Goal: Task Accomplishment & Management: Manage account settings

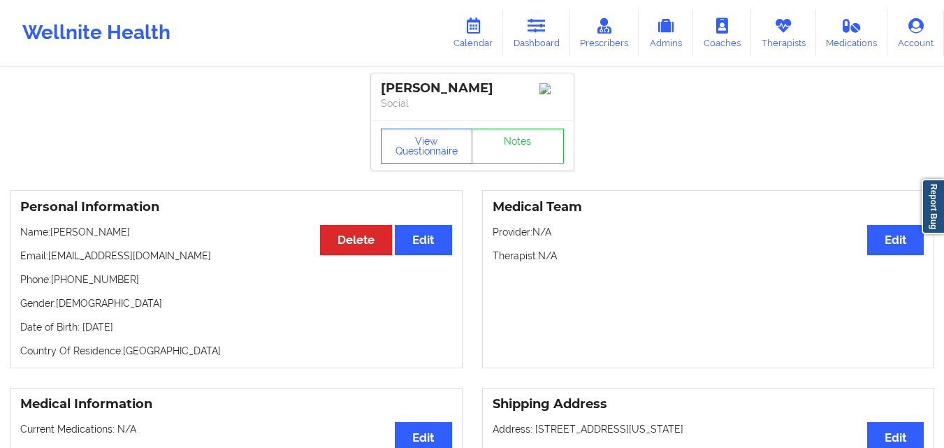
drag, startPoint x: 55, startPoint y: 234, endPoint x: 149, endPoint y: 224, distance: 94.1
click at [149, 224] on div "Personal Information Edit Delete Name: Cameron Palmer Email: n.ortiz316@gmail.c…" at bounding box center [236, 279] width 453 height 178
copy p "Cameron Palmer"
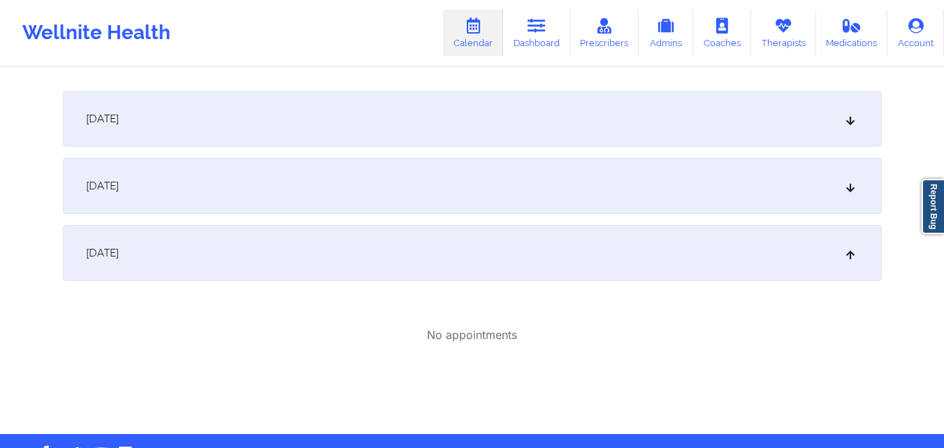
scroll to position [187, 0]
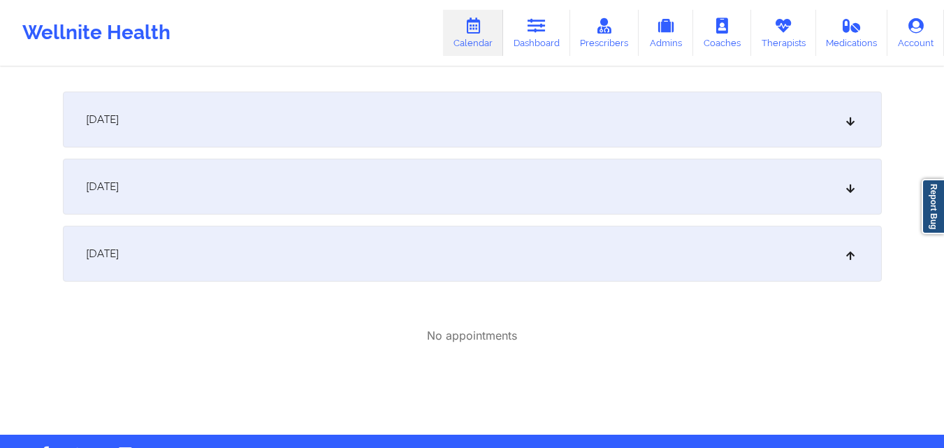
drag, startPoint x: 467, startPoint y: 264, endPoint x: 847, endPoint y: 190, distance: 387.9
click at [335, 196] on div "October 6, 2025" at bounding box center [472, 187] width 819 height 56
click at [847, 190] on icon at bounding box center [850, 187] width 12 height 10
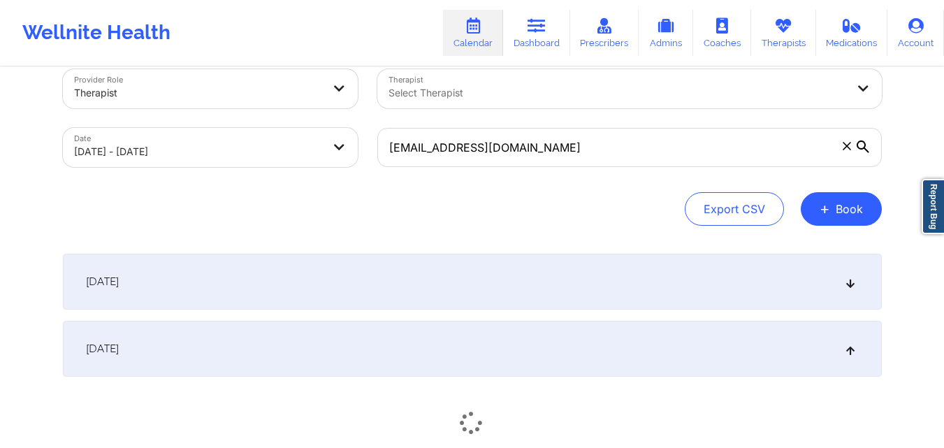
scroll to position [15, 0]
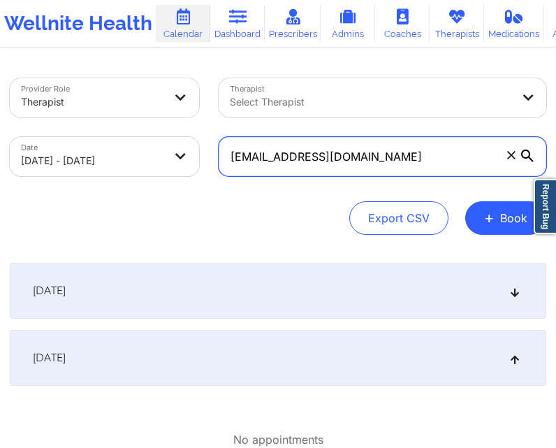
click at [387, 156] on input "Wansari@umich.edu" at bounding box center [383, 156] width 328 height 39
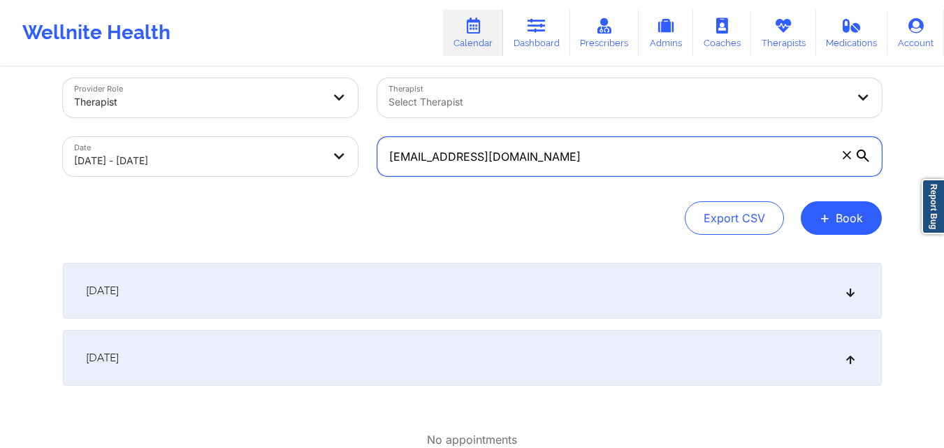
paste input "n.ortiz316@gmail.com"
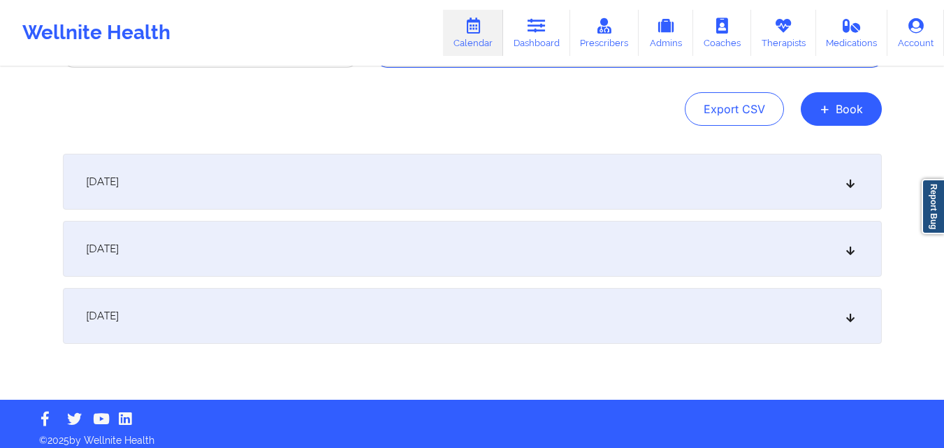
scroll to position [126, 0]
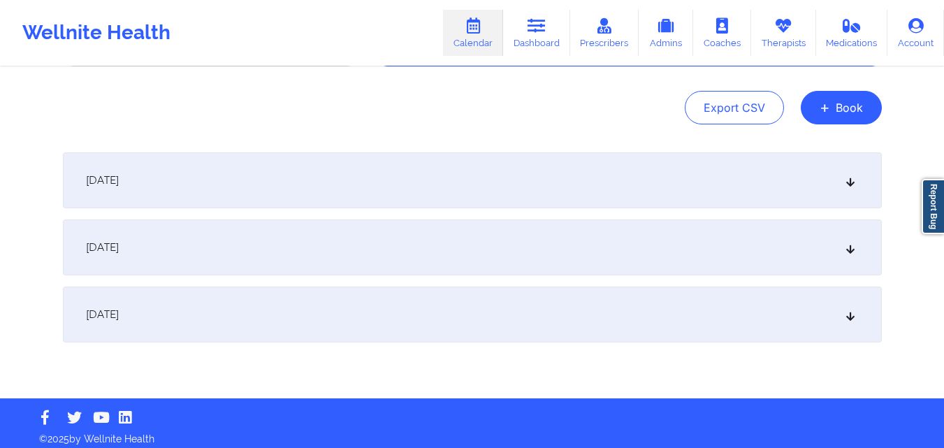
type input "n.ortiz316@gmail.com"
click at [385, 252] on div "October 6, 2025" at bounding box center [472, 247] width 819 height 56
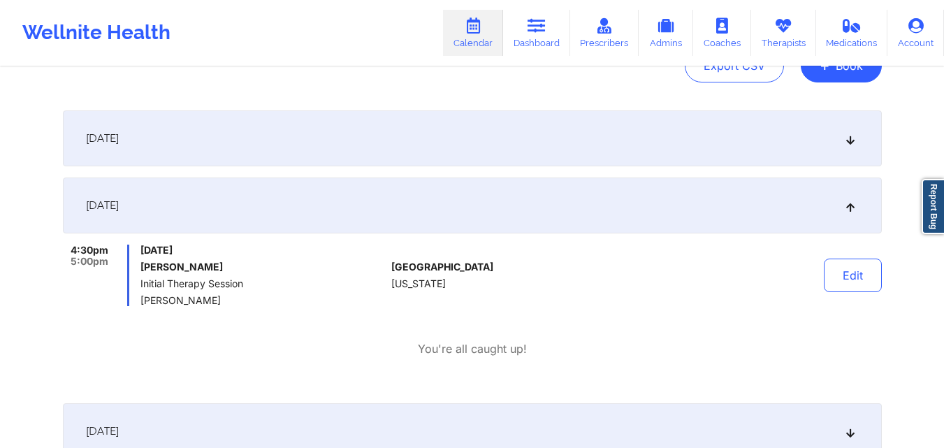
scroll to position [0, 0]
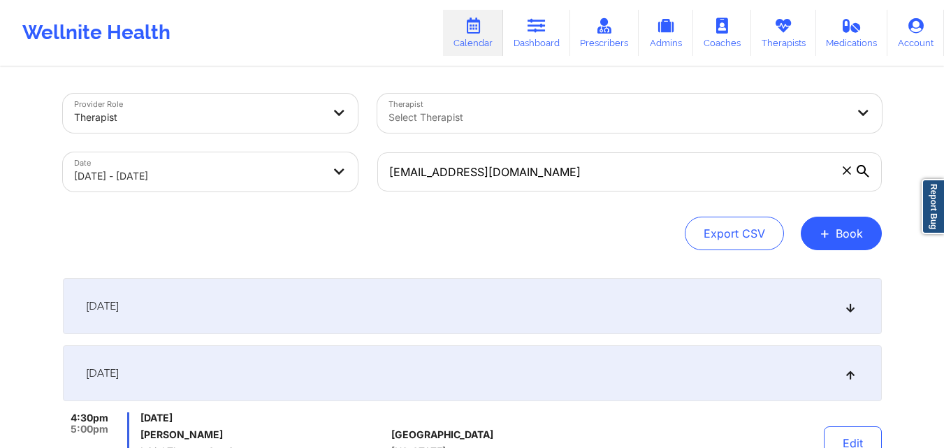
click at [537, 126] on div "Select Therapist" at bounding box center [612, 113] width 471 height 39
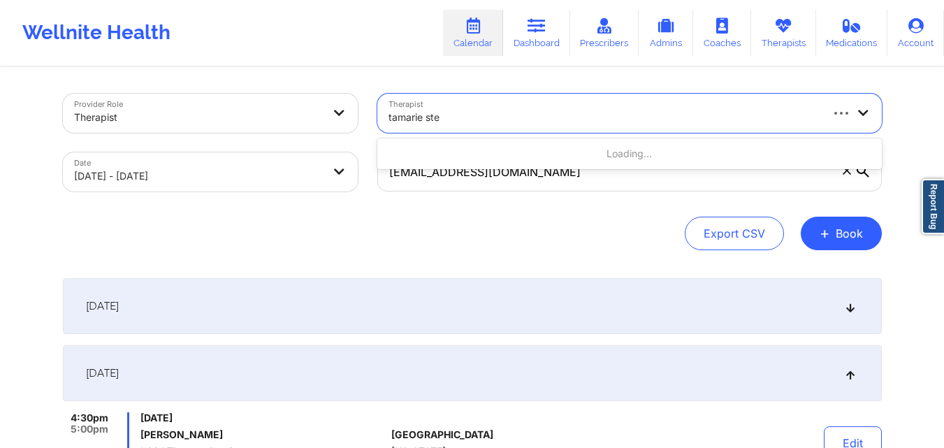
type input "tamarie stee"
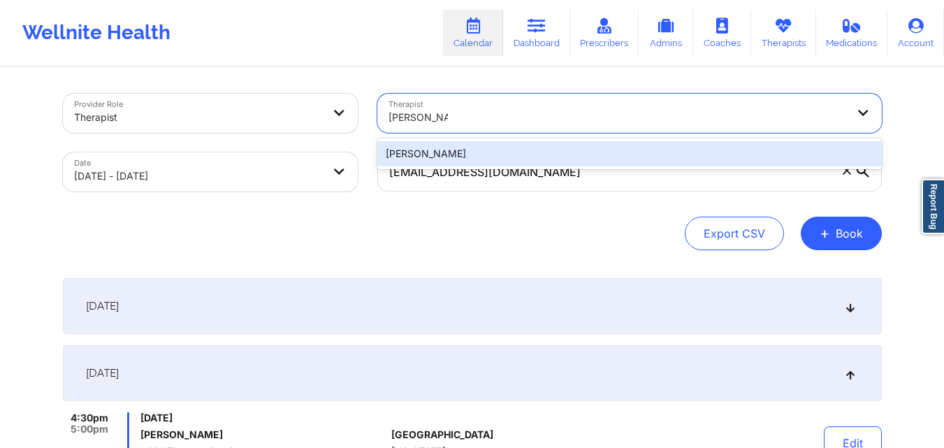
click at [559, 158] on div "Tamarie Steen" at bounding box center [629, 153] width 504 height 25
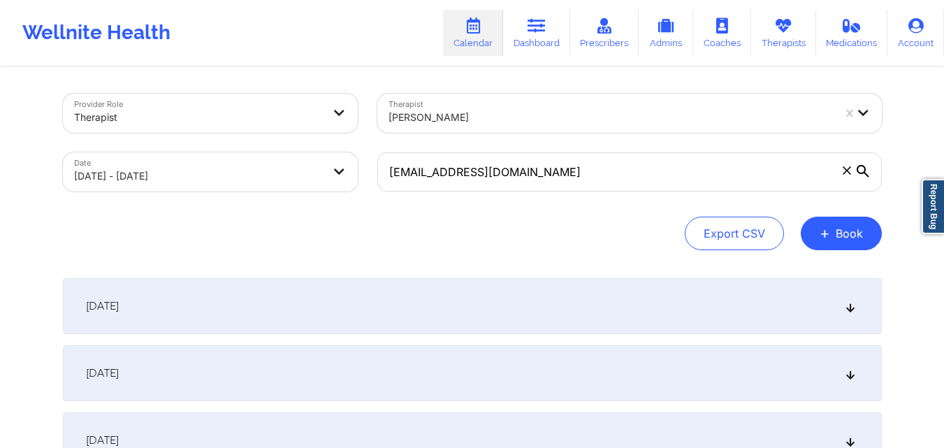
click at [845, 173] on icon at bounding box center [847, 170] width 8 height 8
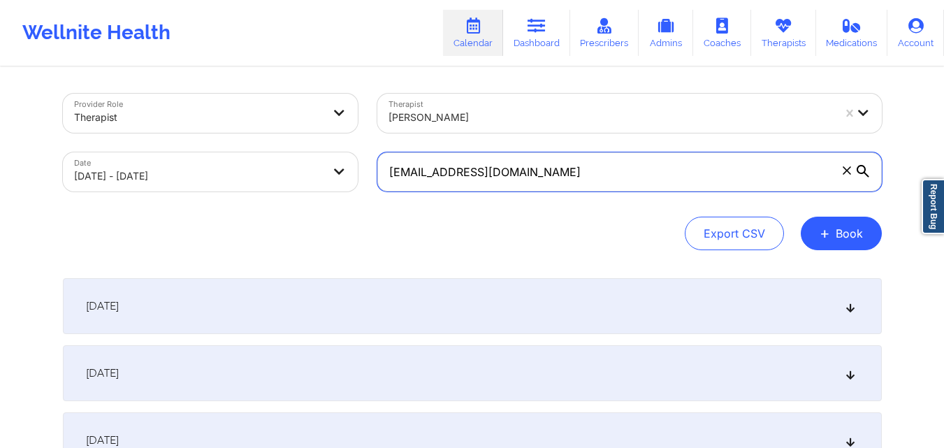
click at [845, 173] on input "n.ortiz316@gmail.com" at bounding box center [629, 171] width 504 height 39
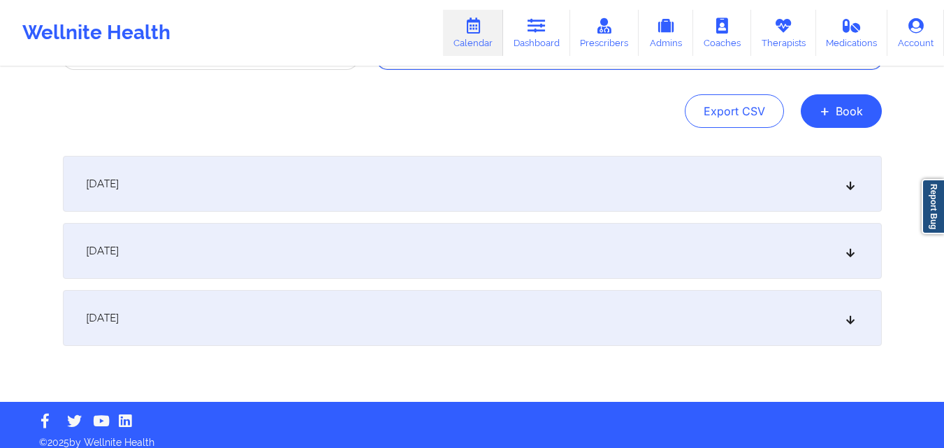
scroll to position [133, 0]
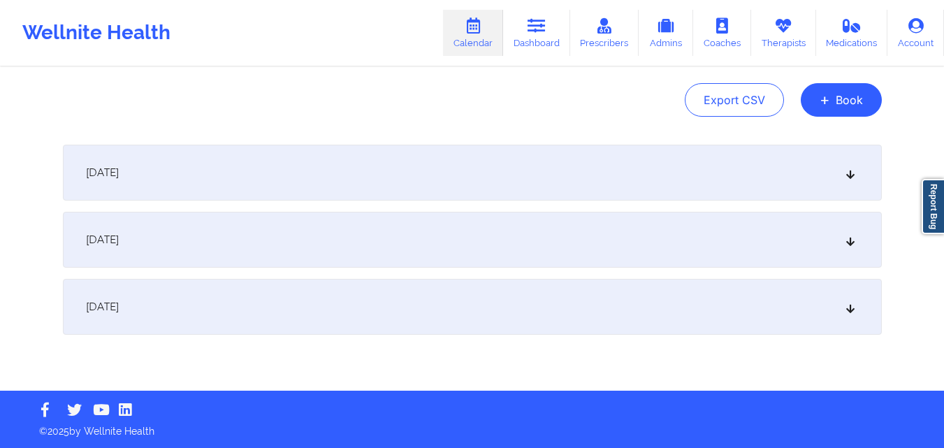
click at [516, 228] on div "October 6, 2025" at bounding box center [472, 240] width 819 height 56
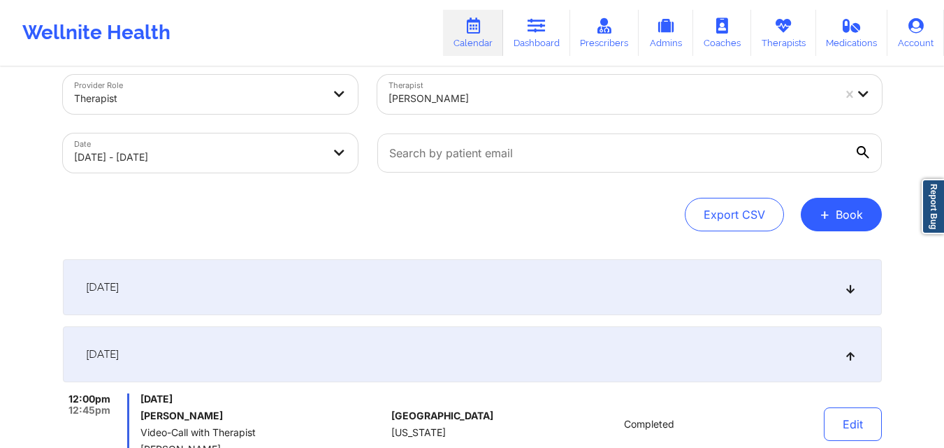
scroll to position [0, 0]
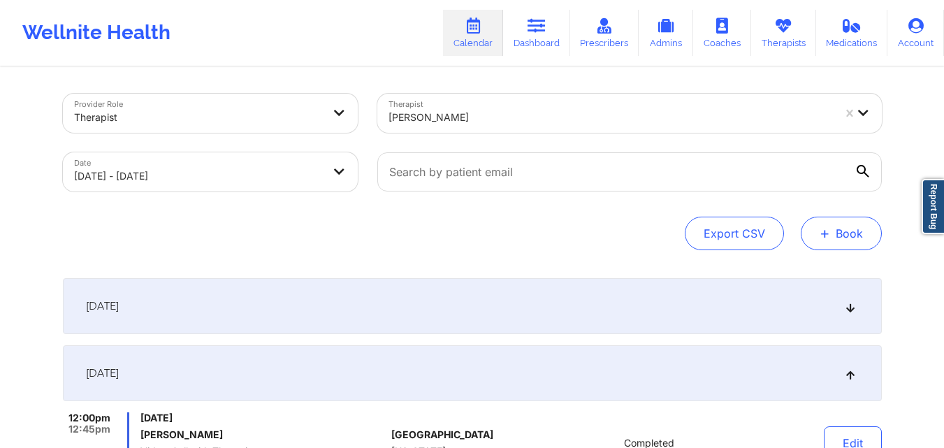
click at [848, 239] on button "+ Book" at bounding box center [841, 234] width 81 height 34
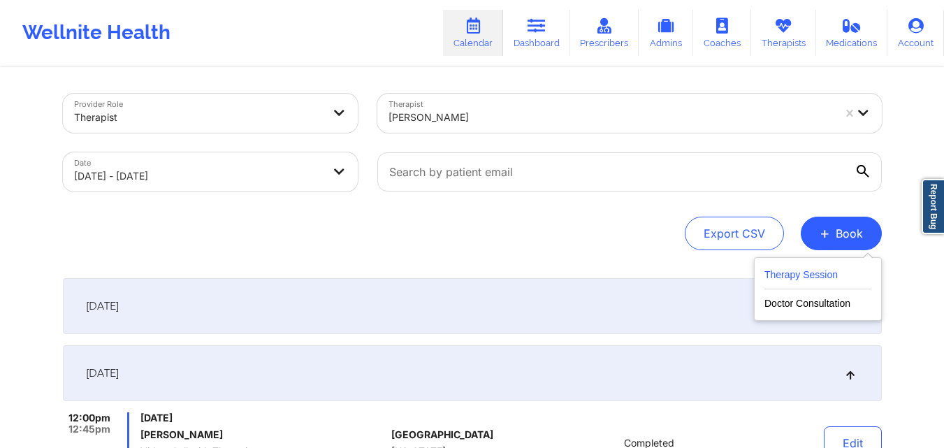
click at [785, 275] on button "Therapy Session" at bounding box center [817, 277] width 107 height 23
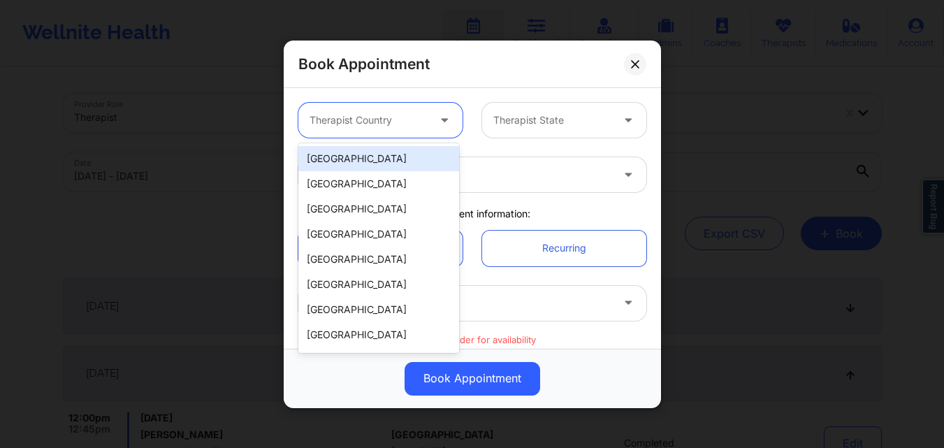
click at [388, 110] on div "Therapist Country" at bounding box center [363, 120] width 131 height 35
click at [407, 155] on div "[GEOGRAPHIC_DATA]" at bounding box center [378, 158] width 161 height 25
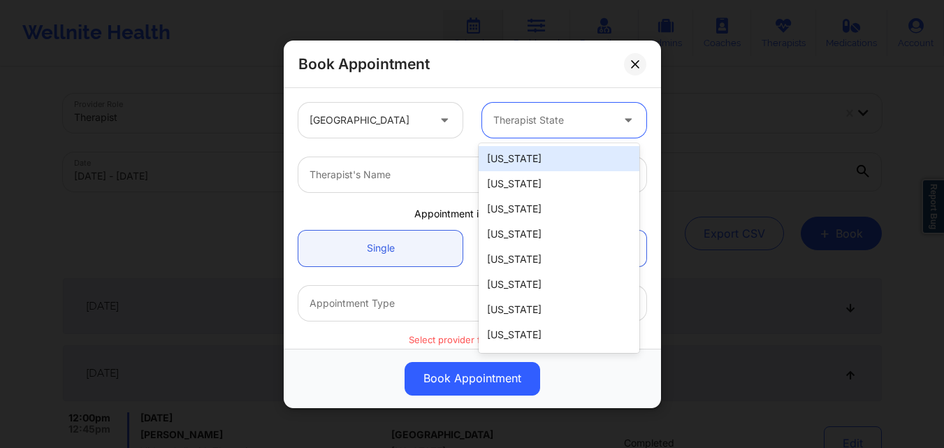
click at [538, 116] on div at bounding box center [552, 120] width 118 height 17
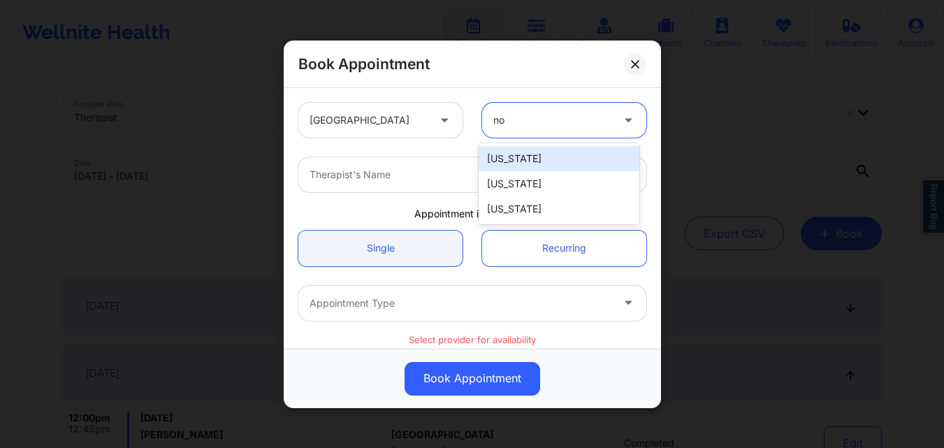
type input "nor"
click at [565, 161] on div "[US_STATE]" at bounding box center [559, 158] width 161 height 25
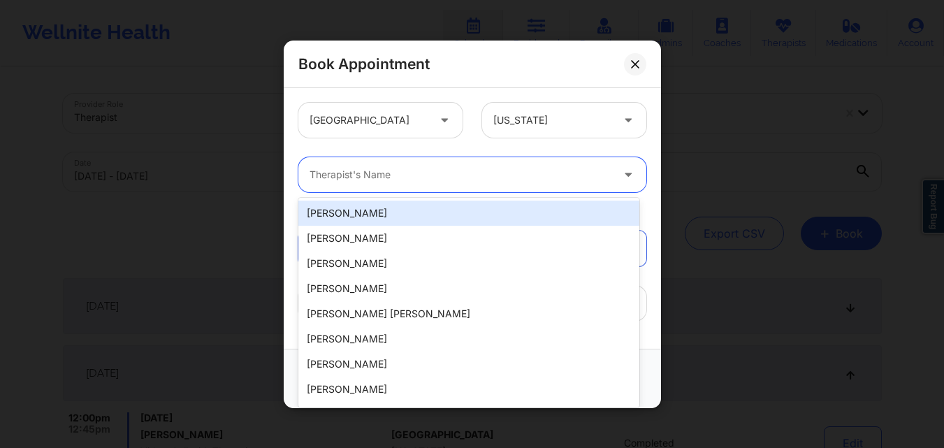
click at [497, 168] on div at bounding box center [460, 174] width 302 height 17
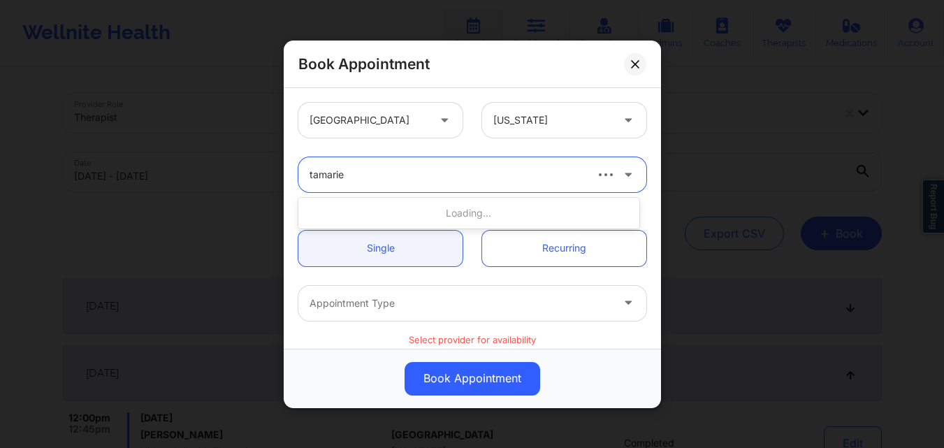
type input "tamarie s"
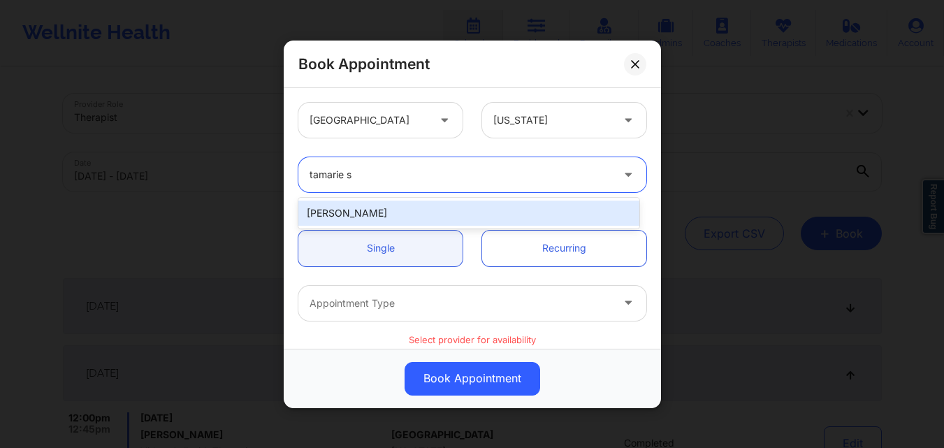
click at [461, 217] on div "Tamarie Steen" at bounding box center [468, 213] width 341 height 25
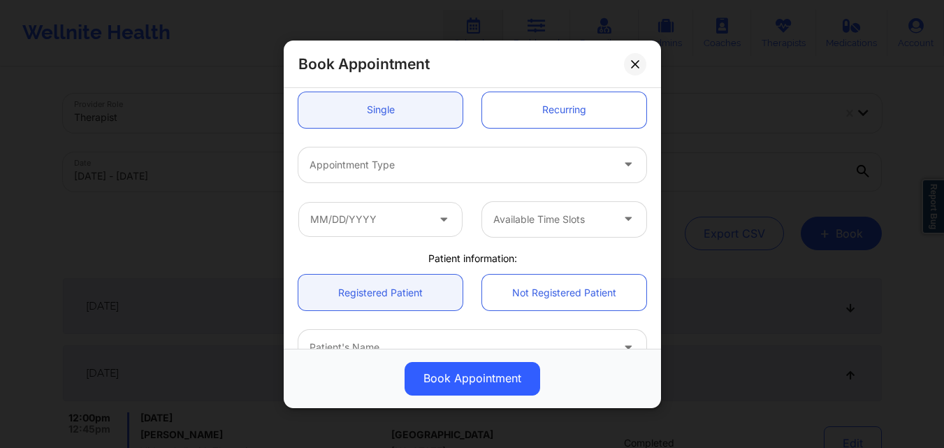
scroll to position [140, 0]
click at [384, 166] on div at bounding box center [460, 162] width 302 height 17
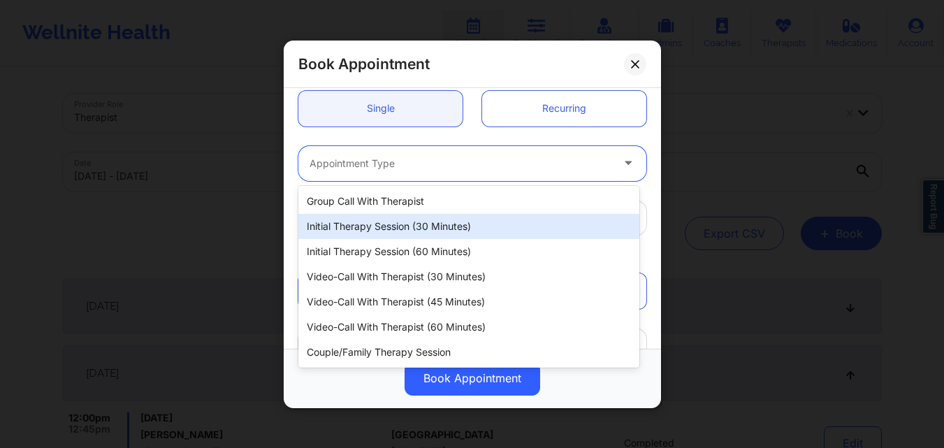
click at [388, 222] on div "Initial Therapy Session (30 minutes)" at bounding box center [468, 226] width 341 height 25
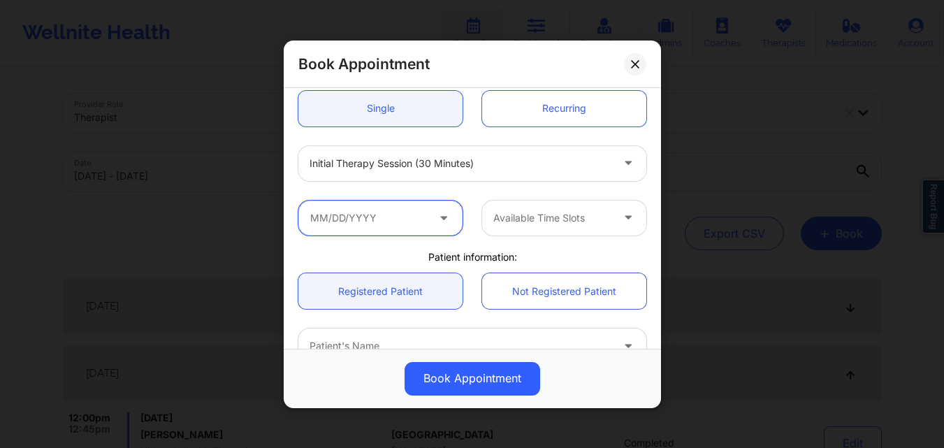
click at [380, 217] on input "text" at bounding box center [380, 217] width 164 height 35
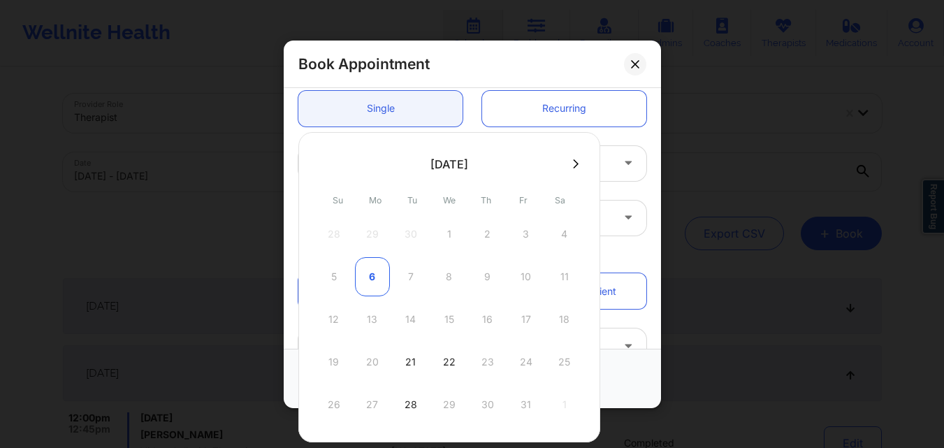
click at [372, 280] on div "6" at bounding box center [372, 276] width 35 height 39
type input "10/06/2025"
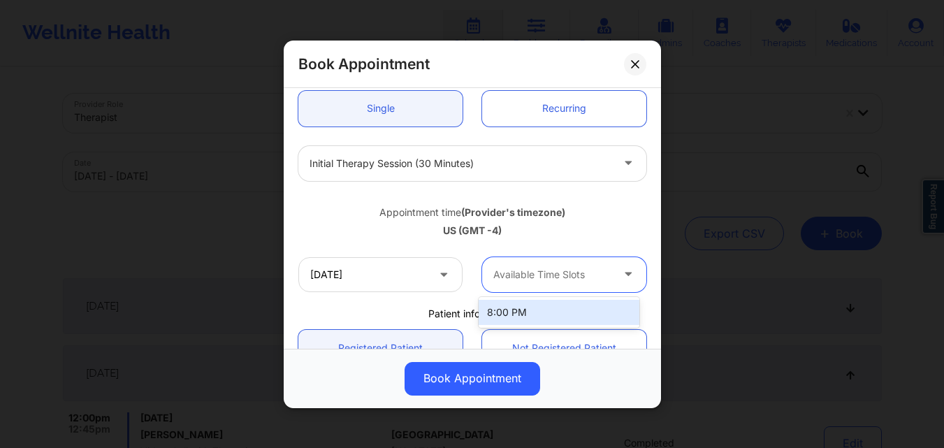
click at [570, 277] on div at bounding box center [552, 274] width 118 height 17
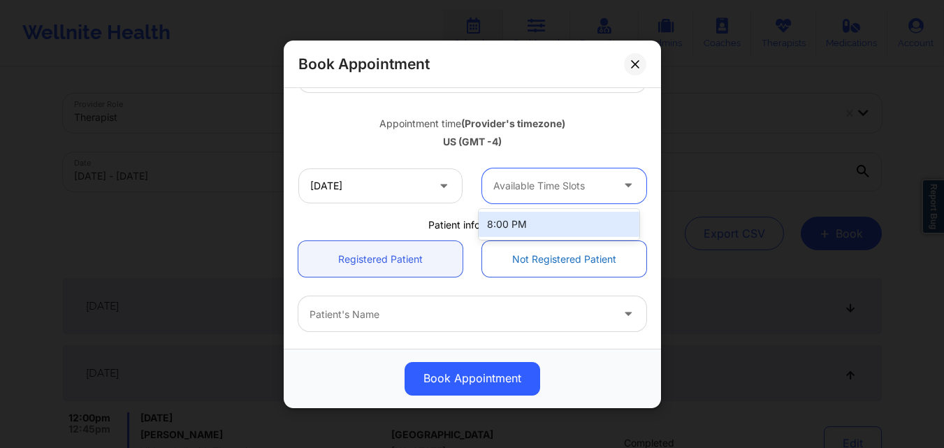
scroll to position [229, 0]
click at [543, 228] on div "8:00 PM" at bounding box center [559, 222] width 161 height 25
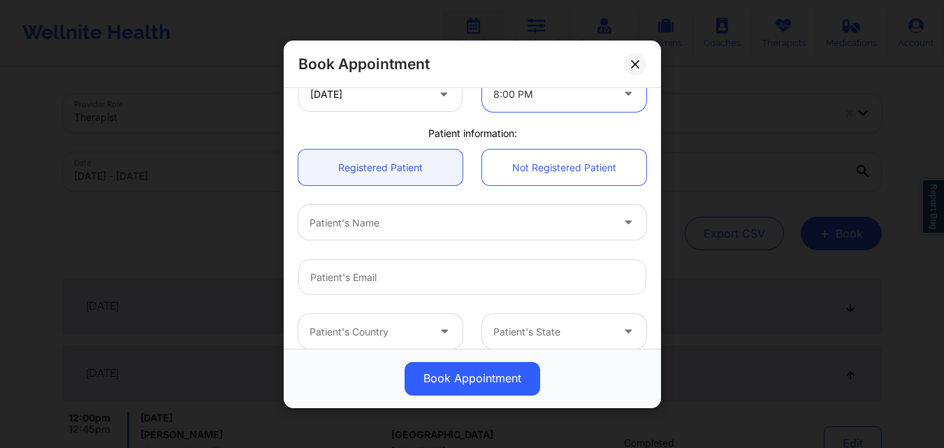
scroll to position [321, 0]
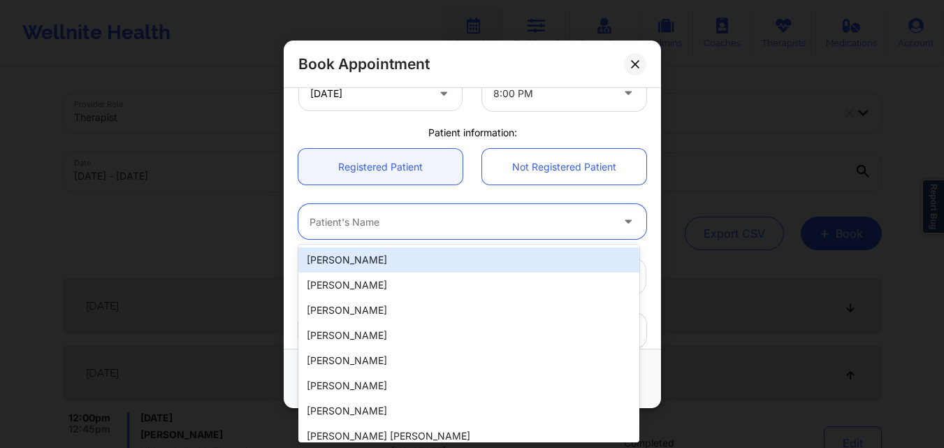
click at [439, 220] on div at bounding box center [460, 221] width 302 height 17
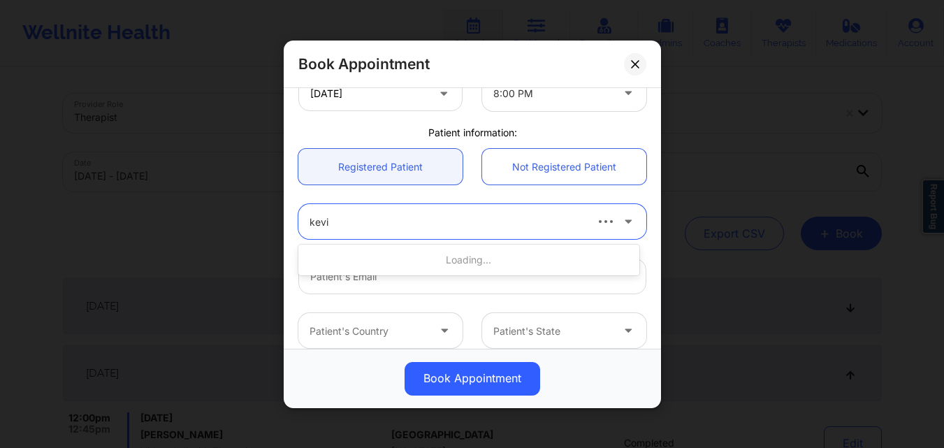
type input "kevin"
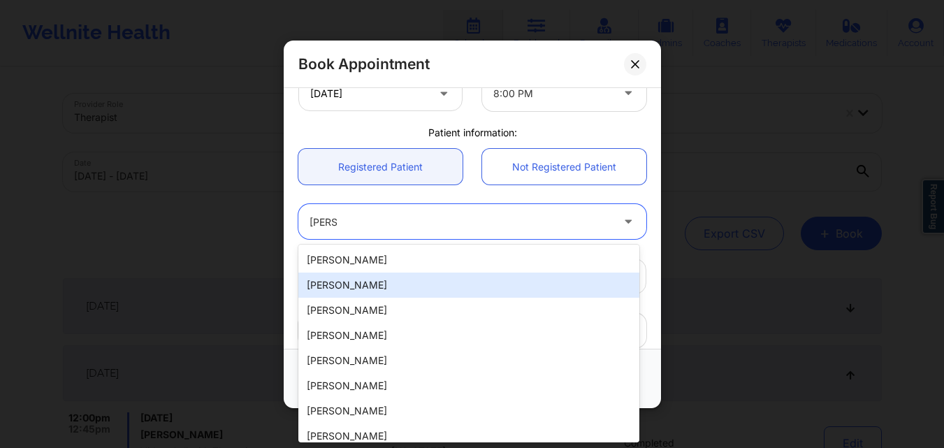
click at [355, 279] on div "KEVIN L HARDISON" at bounding box center [468, 284] width 341 height 25
type input "klhardison2@aol.com"
type input "+19086120057"
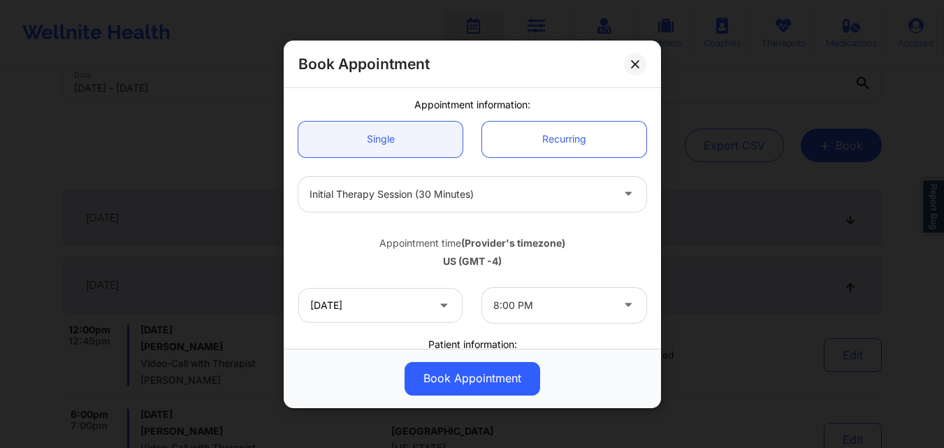
scroll to position [107, 0]
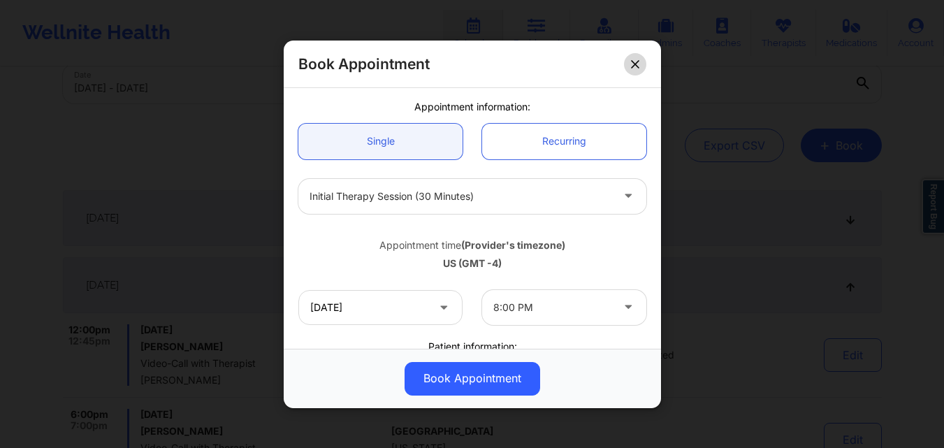
click at [635, 68] on icon at bounding box center [635, 63] width 8 height 8
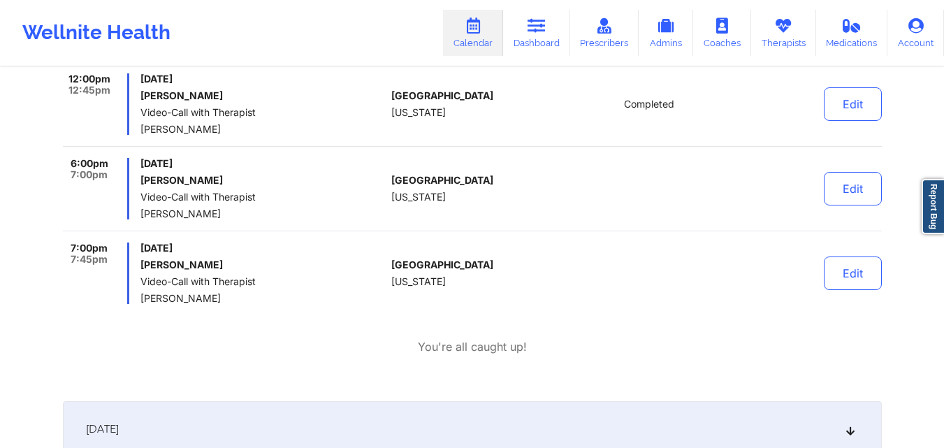
scroll to position [340, 0]
click at [838, 274] on button "Edit" at bounding box center [853, 273] width 58 height 34
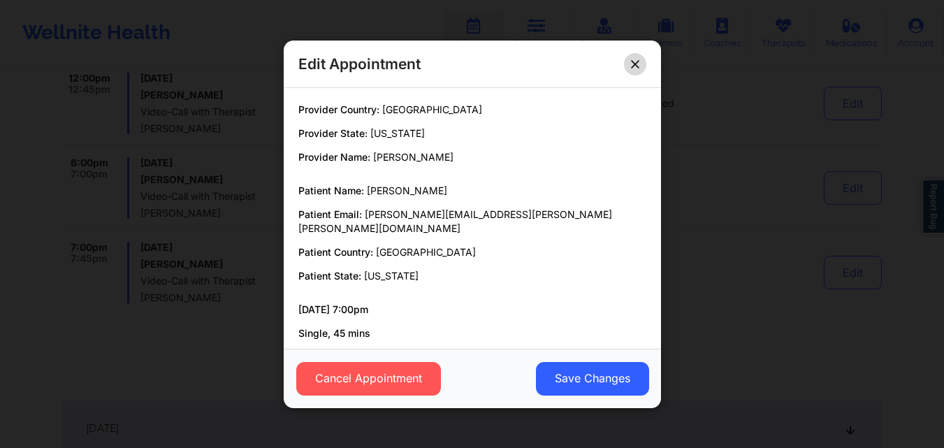
click at [635, 59] on icon at bounding box center [635, 63] width 8 height 8
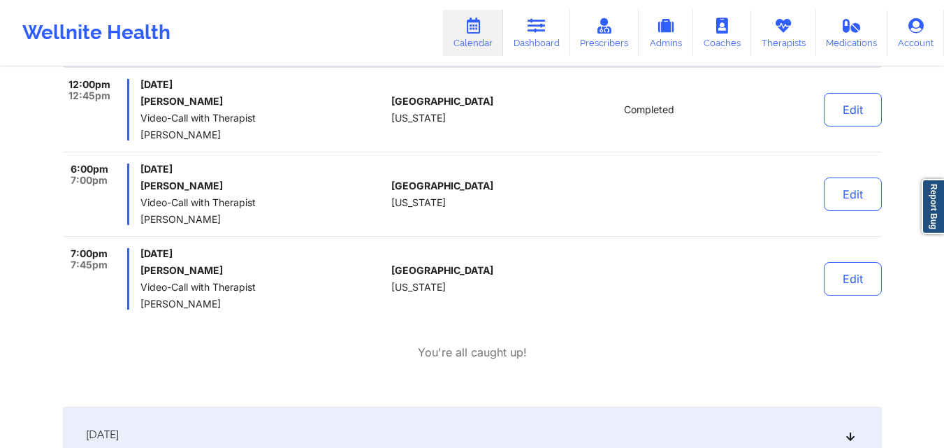
scroll to position [460, 0]
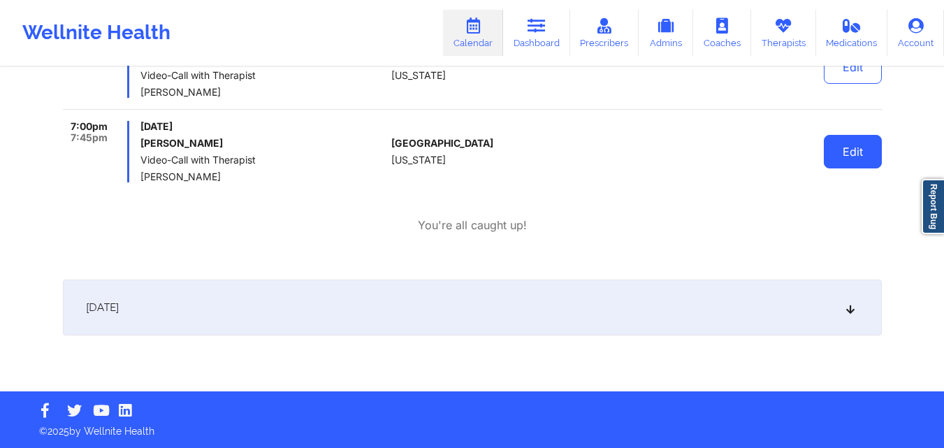
click at [860, 162] on button "Edit" at bounding box center [853, 152] width 58 height 34
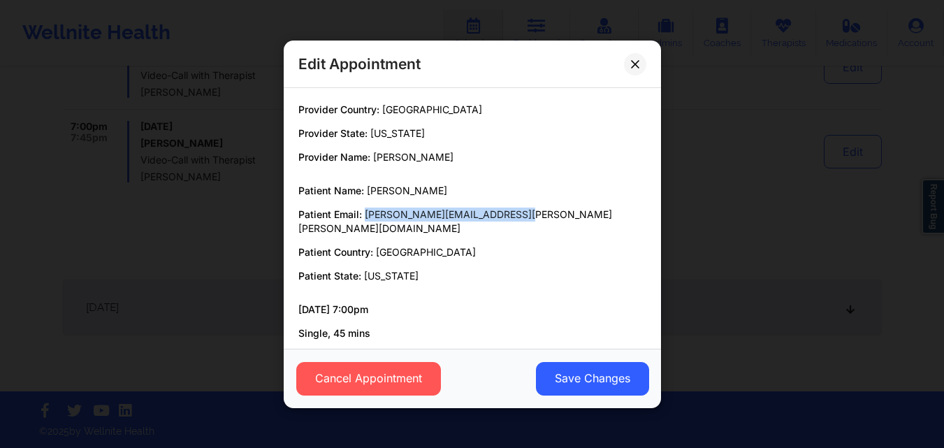
drag, startPoint x: 529, startPoint y: 214, endPoint x: 366, endPoint y: 214, distance: 162.8
click at [366, 214] on p "Patient Email: chris.andrew.burton@gmail.com" at bounding box center [472, 221] width 348 height 28
copy span "chris.andrew.burton@gmail.com"
click at [634, 69] on button at bounding box center [635, 63] width 22 height 22
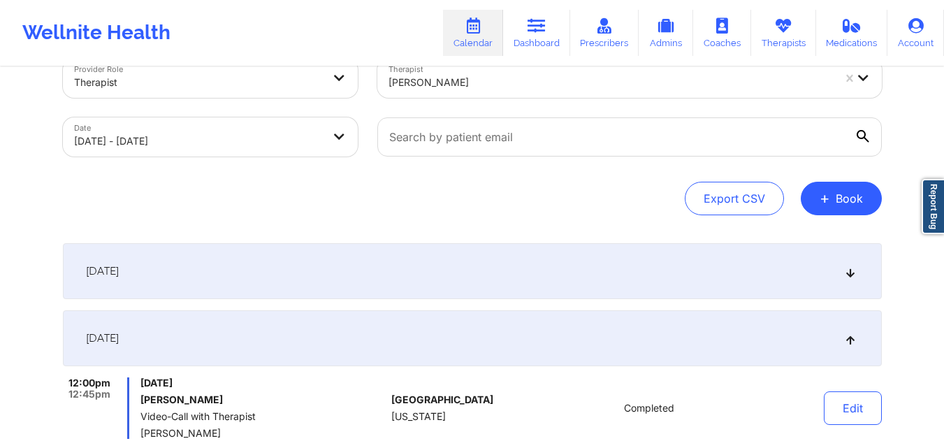
scroll to position [0, 0]
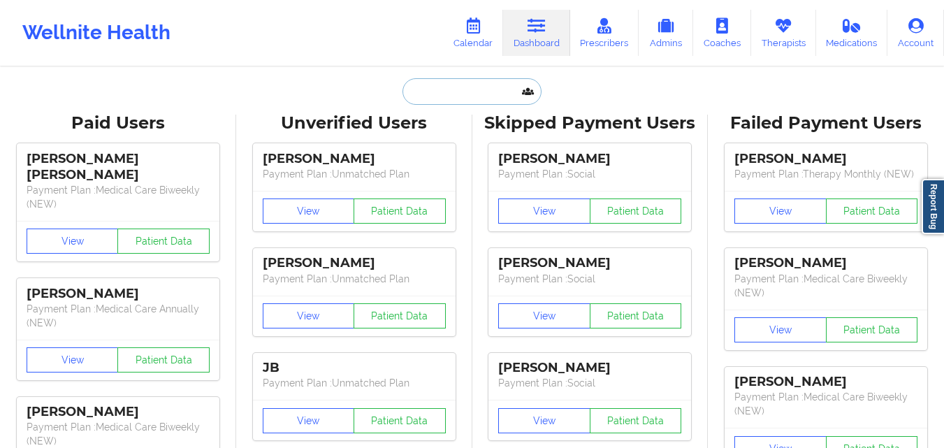
click at [498, 84] on input "text" at bounding box center [471, 91] width 138 height 27
paste input "arronhillconrad@gmail.com"
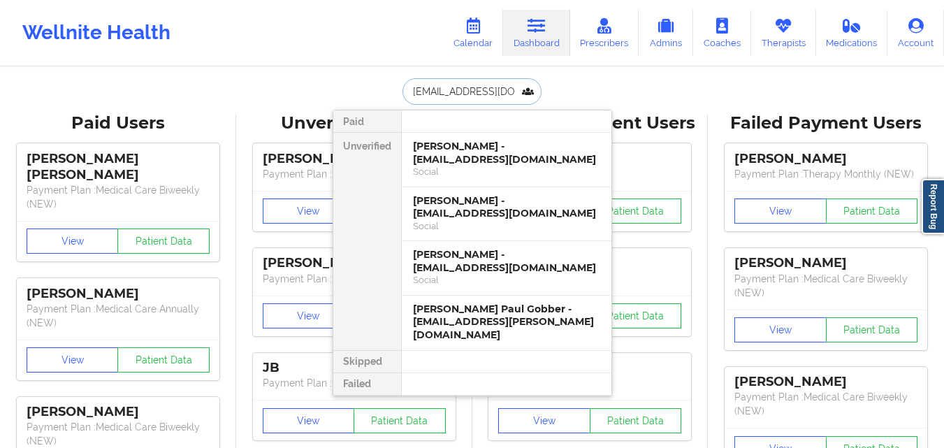
scroll to position [0, 14]
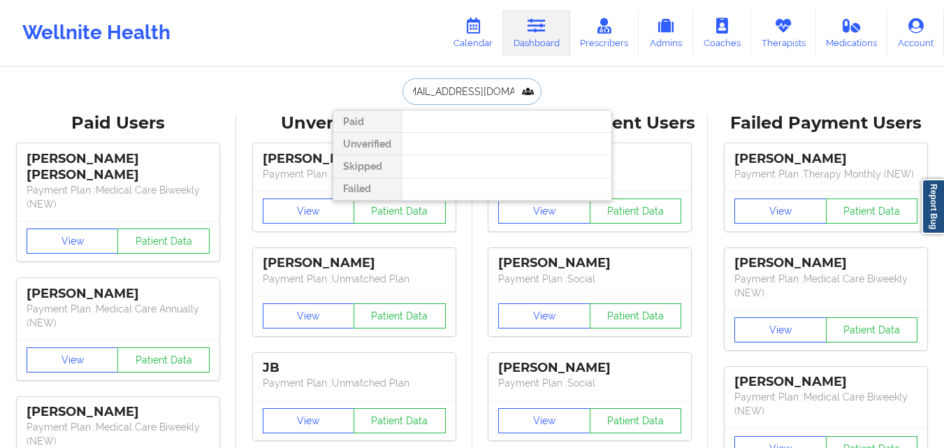
type input "arronhillconrad@gmail.com"
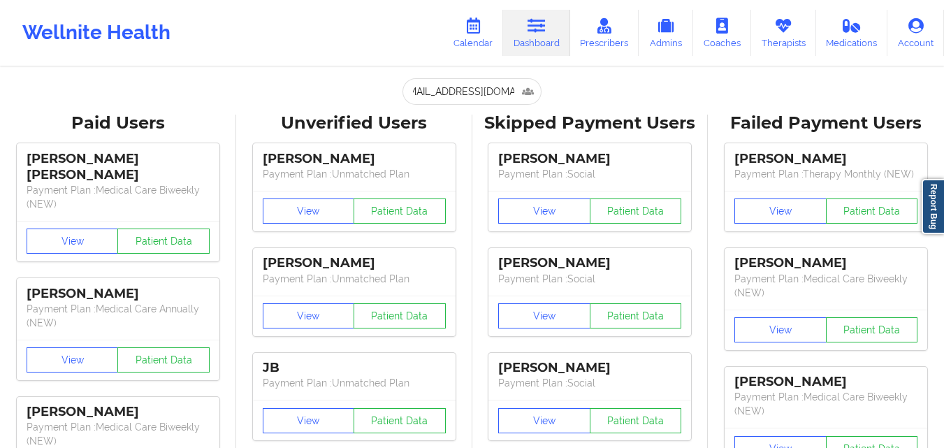
scroll to position [0, 0]
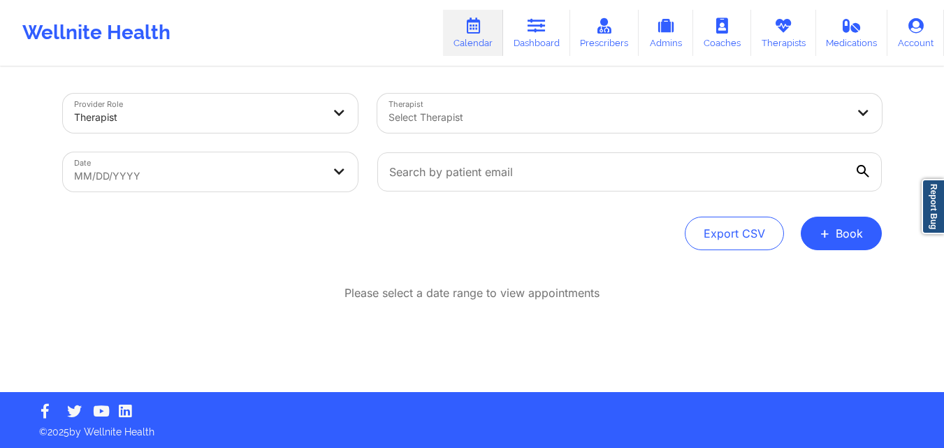
select select "2025-8"
select select "2025-9"
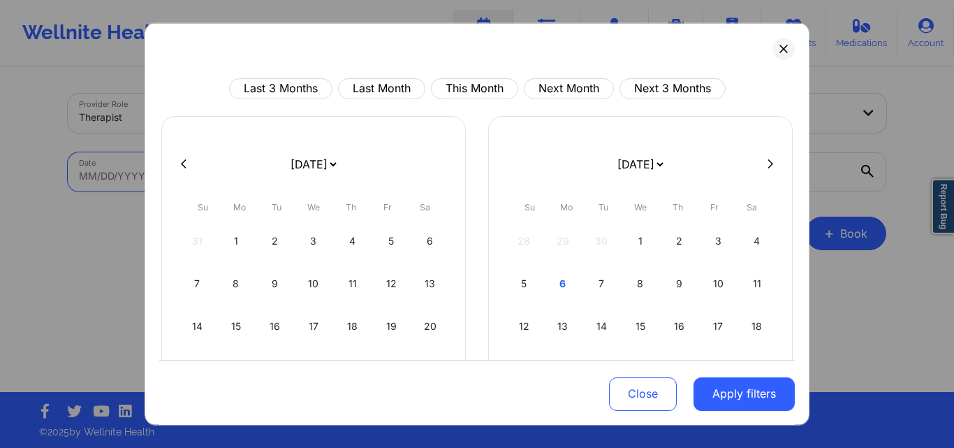
click at [285, 177] on body "Wellnite Health Calendar Dashboard Prescribers Admins Coaches Therapists Medica…" at bounding box center [477, 224] width 954 height 448
click at [527, 286] on div "5" at bounding box center [525, 282] width 36 height 39
select select "2025-9"
select select "2025-10"
select select "2025-9"
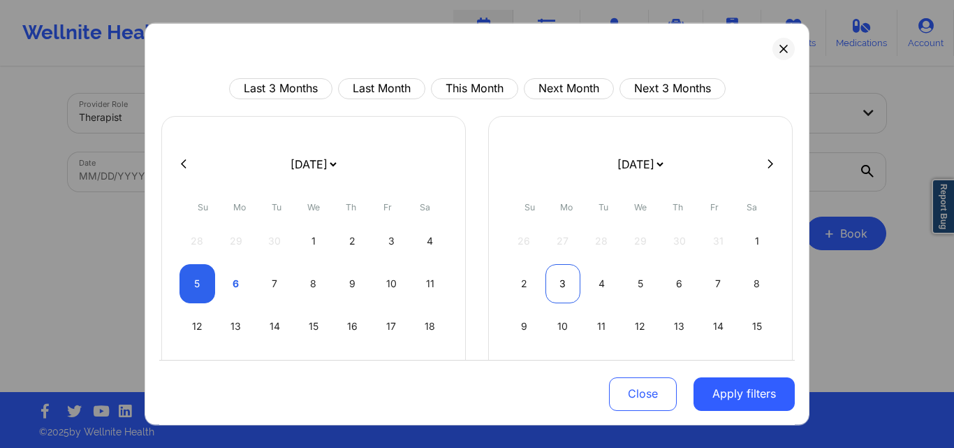
select select "2025-10"
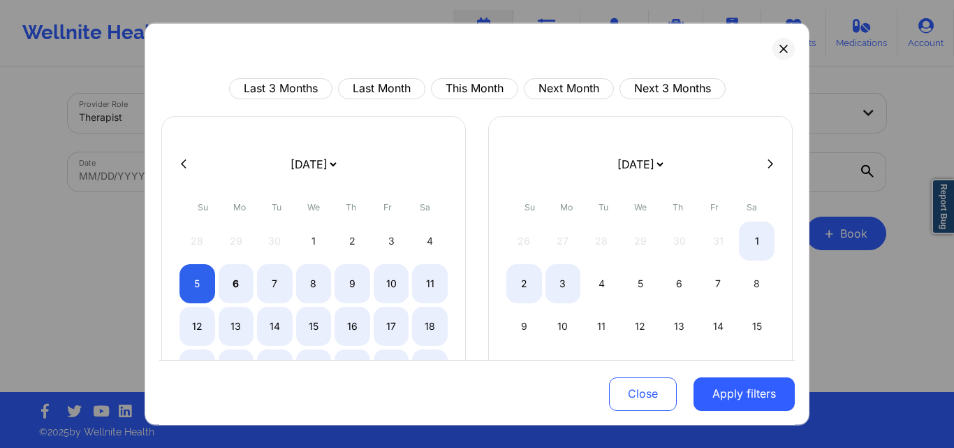
select select "2025-9"
select select "2025-10"
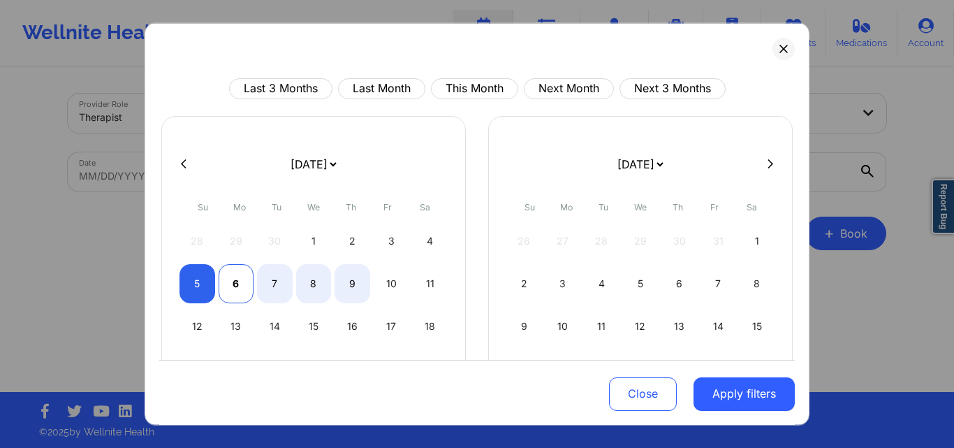
select select "2025-9"
select select "2025-10"
click at [246, 288] on div "6" at bounding box center [237, 282] width 36 height 39
select select "2025-9"
select select "2025-10"
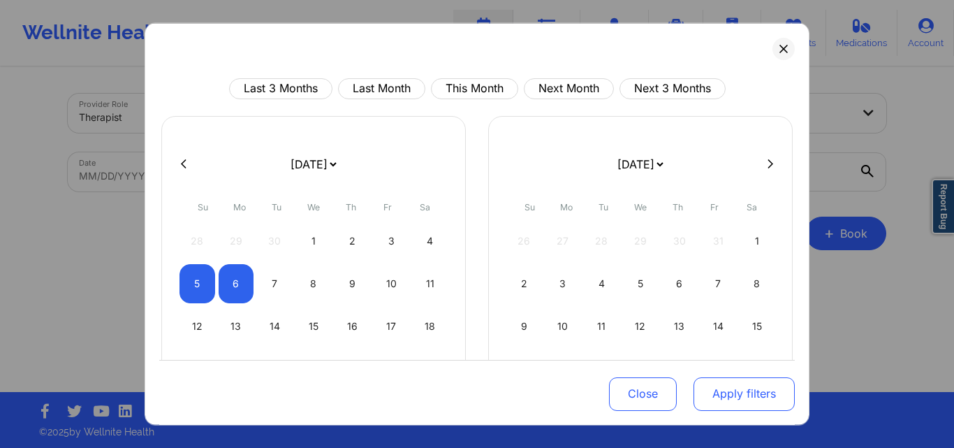
click at [750, 402] on button "Apply filters" at bounding box center [744, 394] width 101 height 34
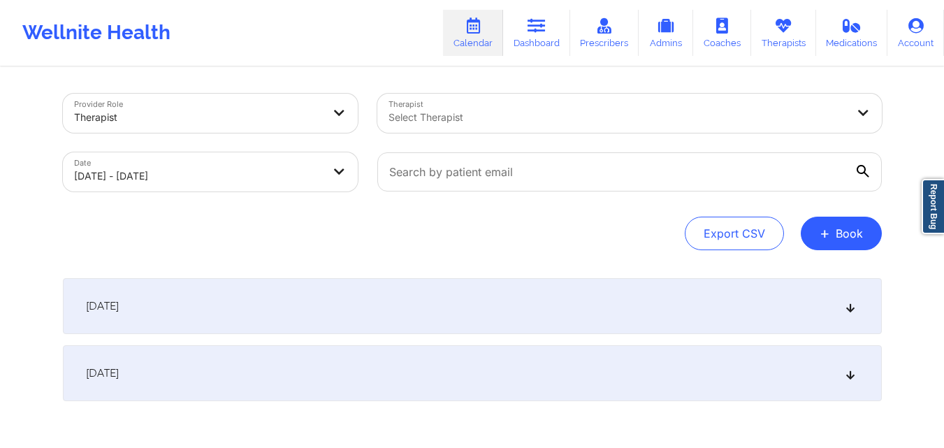
scroll to position [66, 0]
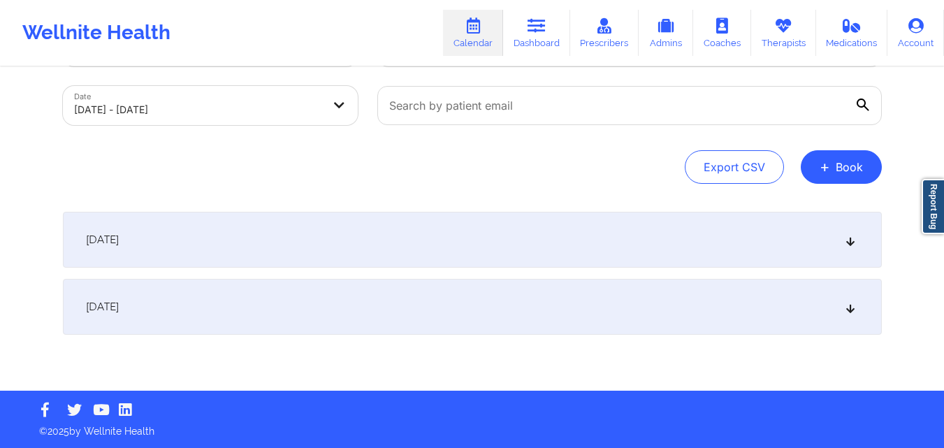
click at [500, 314] on div "October 6, 2025" at bounding box center [472, 307] width 819 height 56
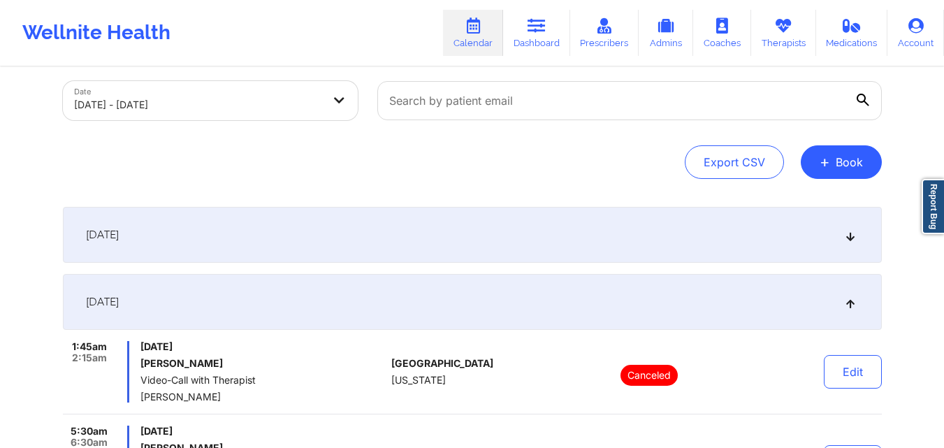
scroll to position [0, 0]
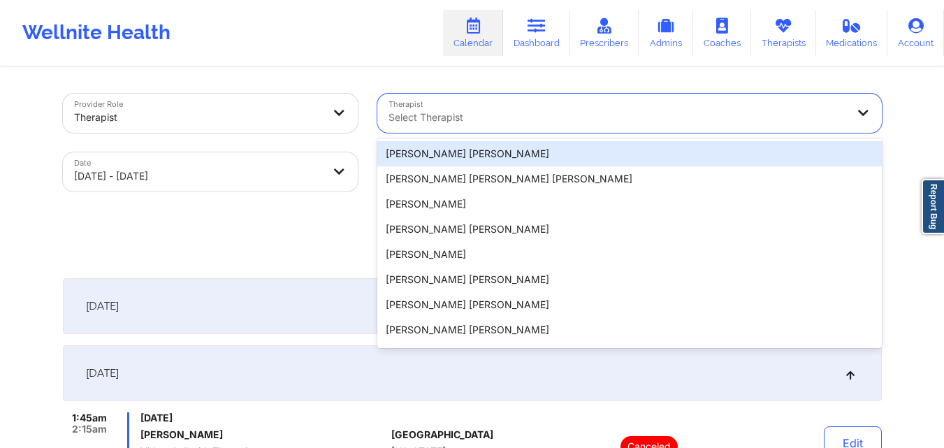
click at [537, 111] on div at bounding box center [617, 117] width 458 height 17
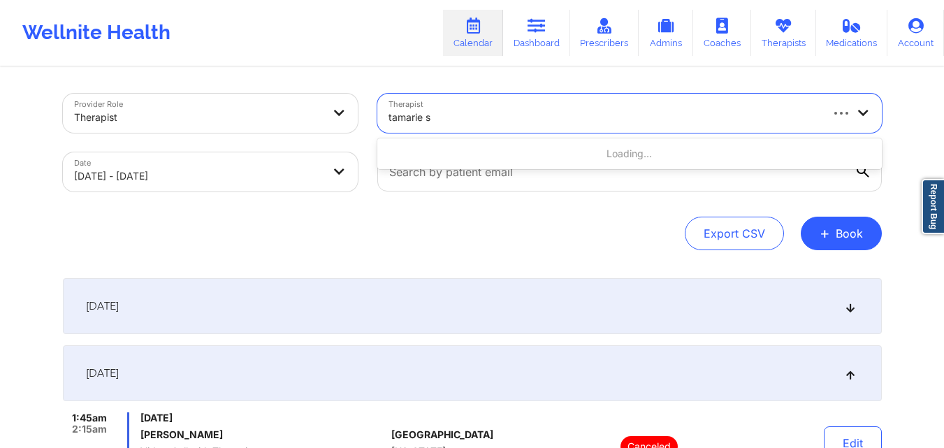
type input "tamarie st"
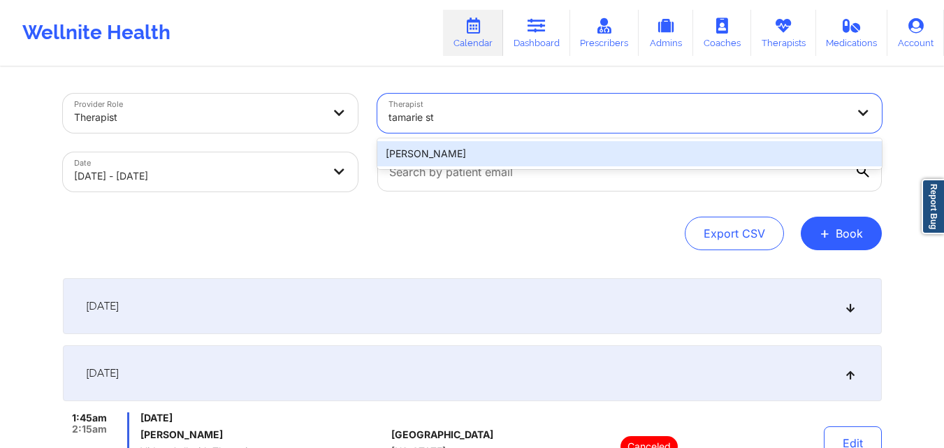
click at [521, 155] on div "Tamarie Steen" at bounding box center [629, 153] width 504 height 25
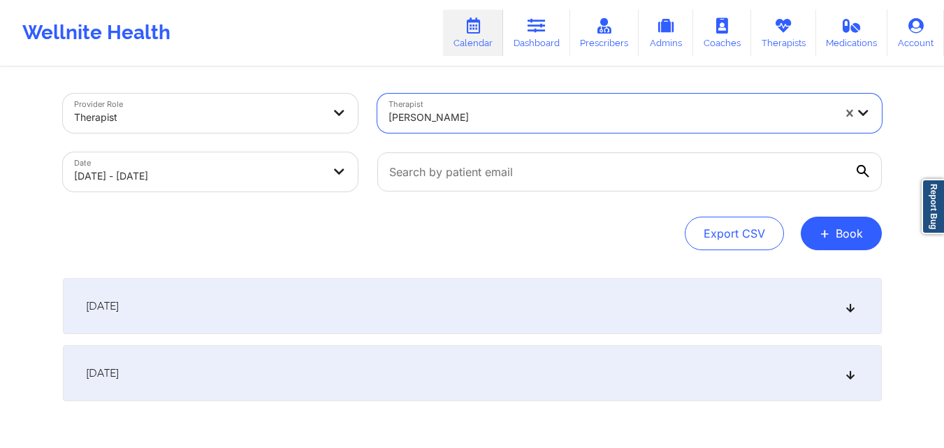
scroll to position [66, 0]
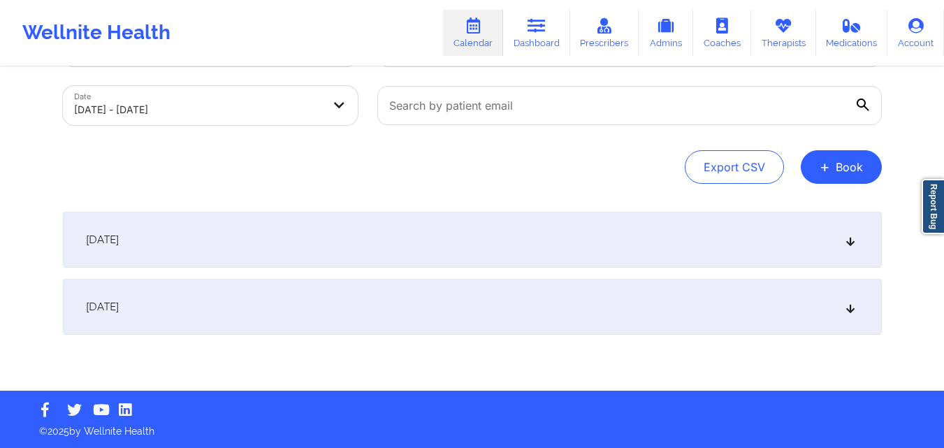
click at [348, 298] on div "October 6, 2025" at bounding box center [472, 307] width 819 height 56
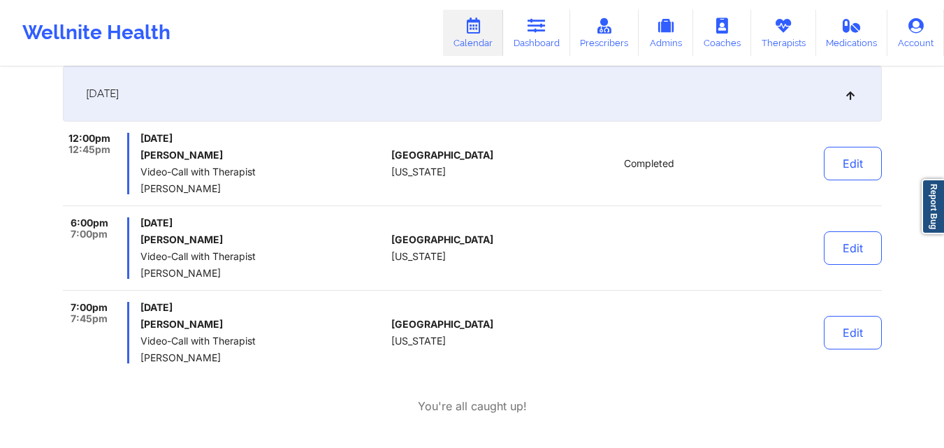
scroll to position [280, 0]
